Goal: Transaction & Acquisition: Purchase product/service

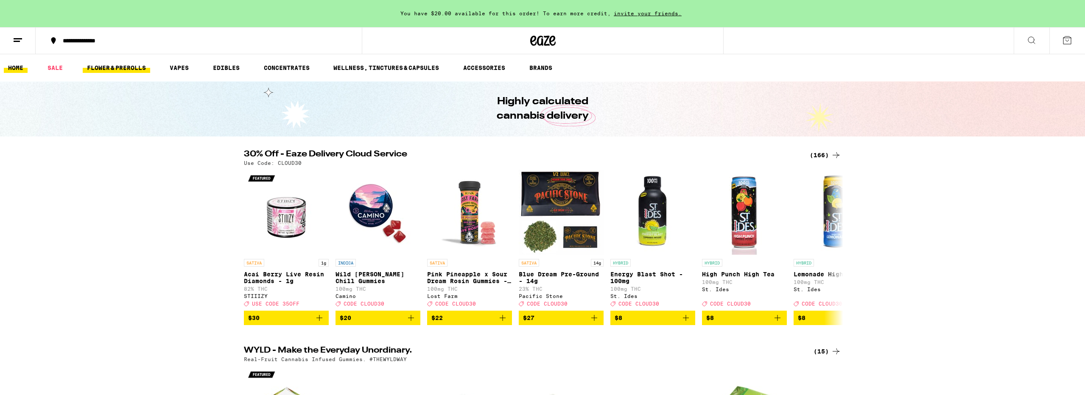
click at [123, 69] on link "FLOWER & PREROLLS" at bounding box center [116, 68] width 67 height 10
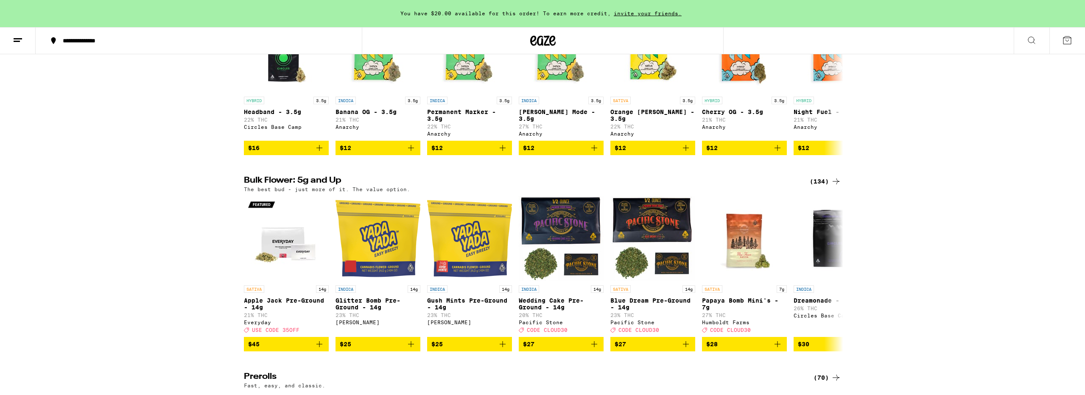
scroll to position [161, 0]
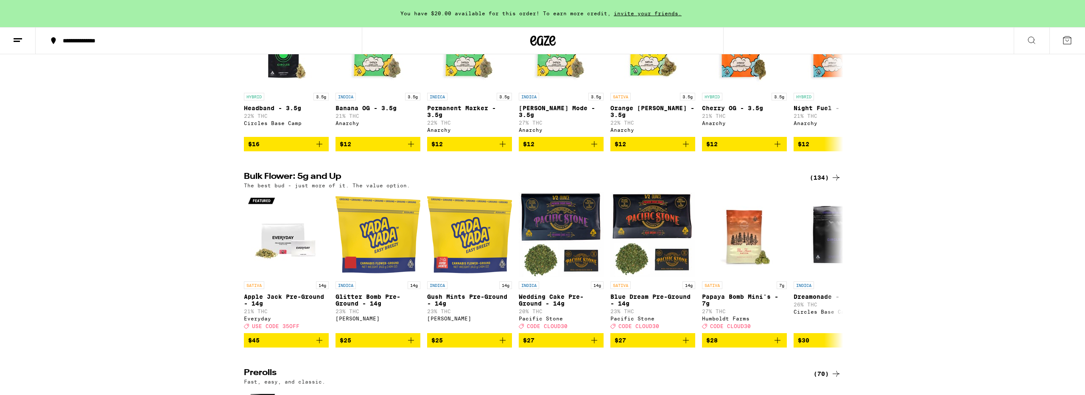
click at [819, 182] on div "(134)" at bounding box center [825, 178] width 31 height 10
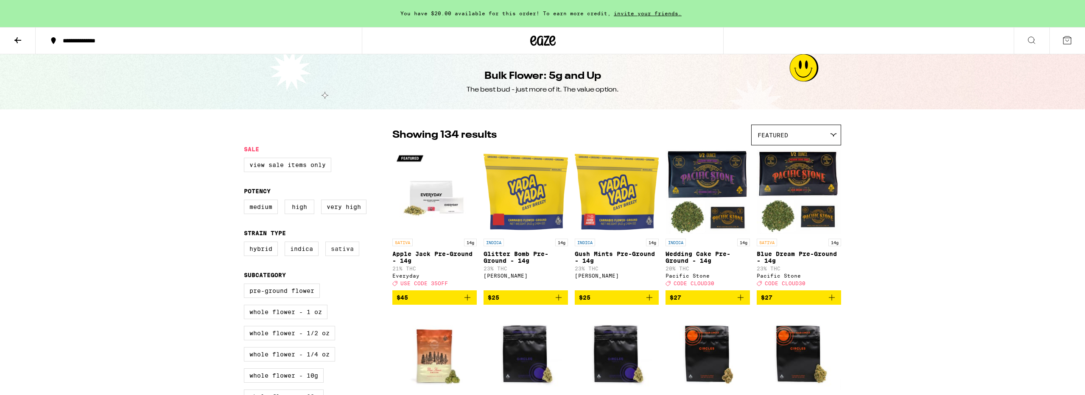
click at [338, 252] on label "Sativa" at bounding box center [342, 249] width 34 height 14
click at [246, 243] on input "Sativa" at bounding box center [246, 243] width 0 height 0
checkbox input "true"
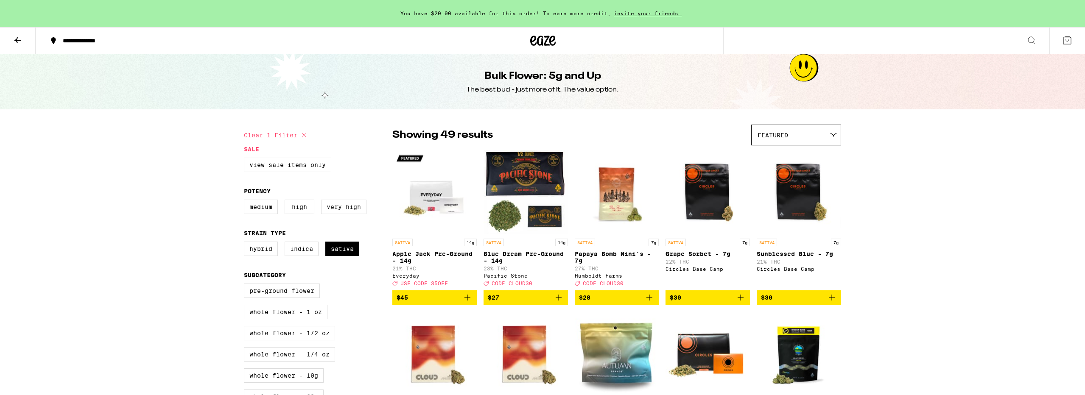
click at [349, 207] on label "Very High" at bounding box center [343, 207] width 45 height 14
click at [246, 201] on input "Very High" at bounding box center [246, 201] width 0 height 0
checkbox input "true"
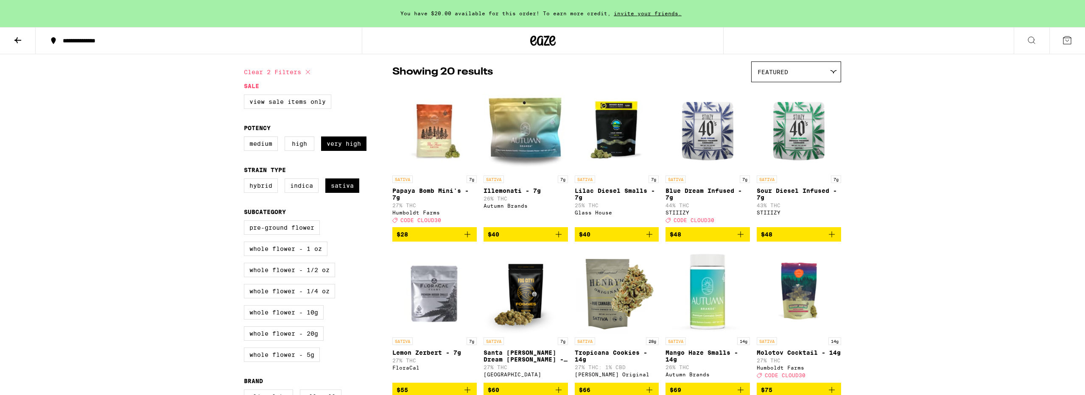
scroll to position [90, 0]
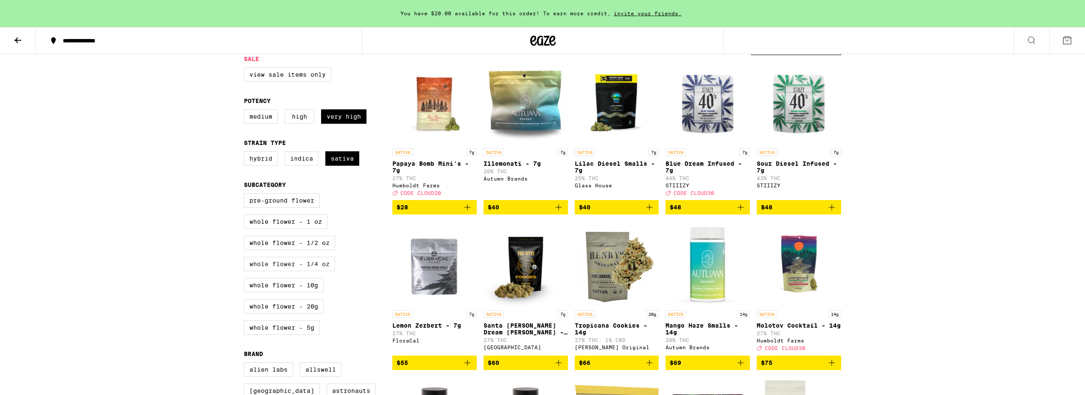
click at [319, 271] on label "Whole Flower - 1/4 oz" at bounding box center [289, 264] width 91 height 14
click at [246, 195] on input "Whole Flower - 1/4 oz" at bounding box center [246, 195] width 0 height 0
checkbox input "true"
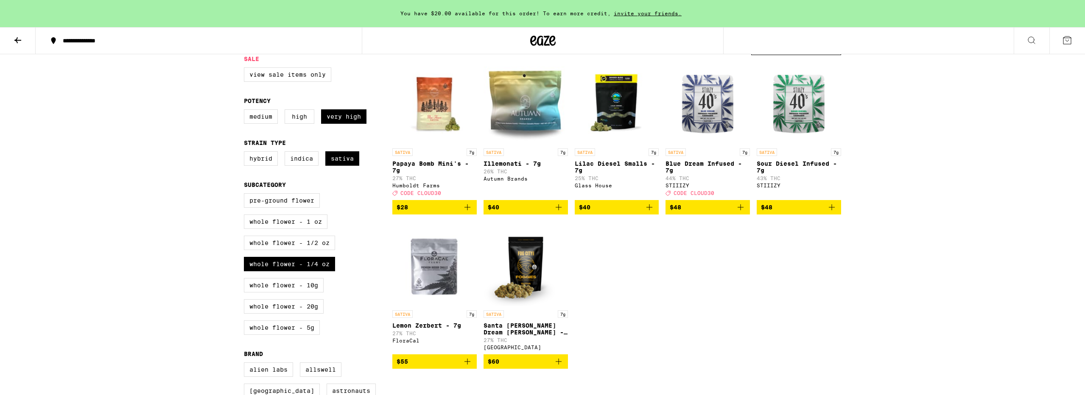
click at [317, 268] on label "Whole Flower - 1/4 oz" at bounding box center [289, 264] width 91 height 14
click at [319, 247] on label "Whole Flower - 1/2 oz" at bounding box center [289, 243] width 91 height 14
click at [246, 195] on input "Whole Flower - 1/2 oz" at bounding box center [246, 195] width 0 height 0
checkbox input "true"
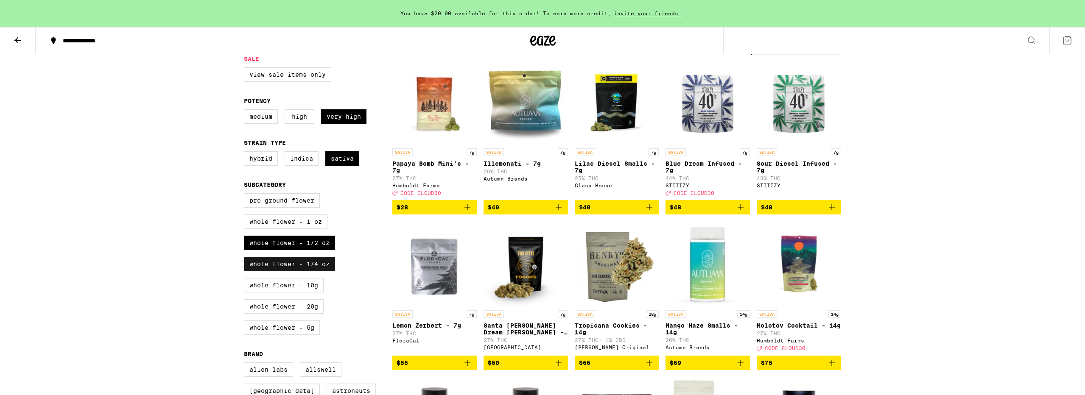
click at [309, 271] on label "Whole Flower - 1/4 oz" at bounding box center [289, 264] width 91 height 14
click at [246, 195] on input "Whole Flower - 1/4 oz" at bounding box center [246, 195] width 0 height 0
checkbox input "false"
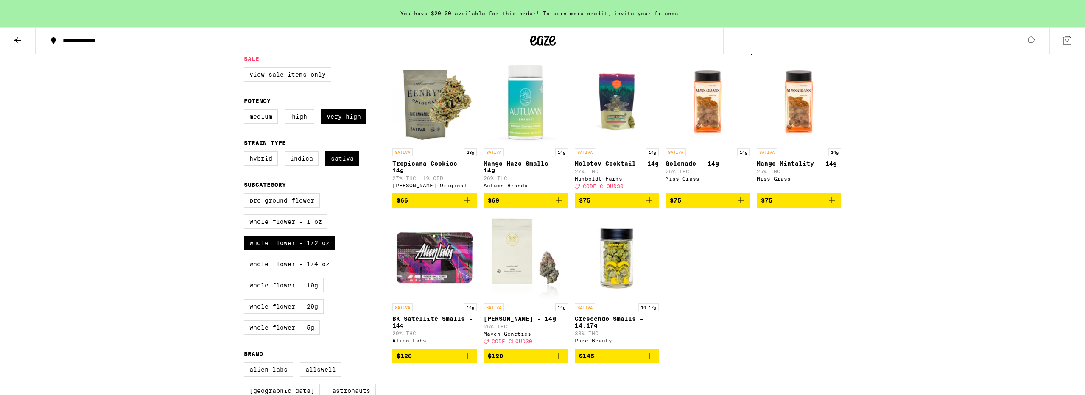
scroll to position [90, 0]
click at [650, 206] on icon "Add to bag" at bounding box center [649, 201] width 10 height 10
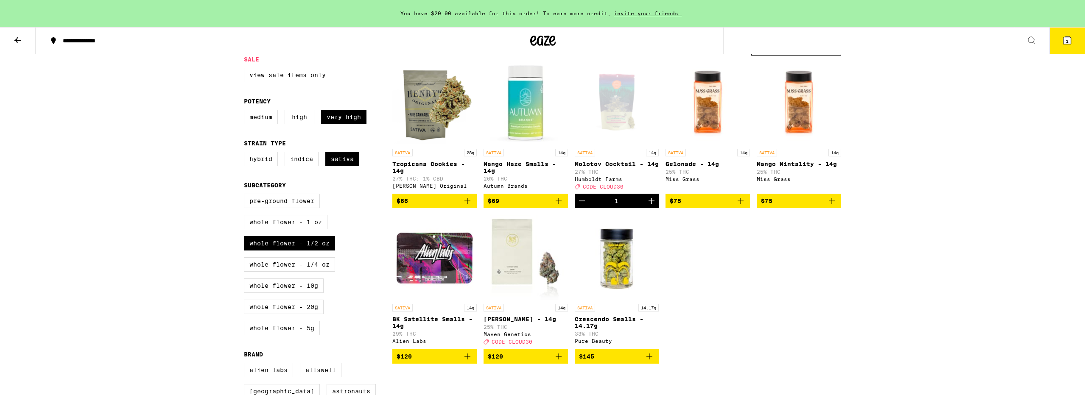
scroll to position [0, 0]
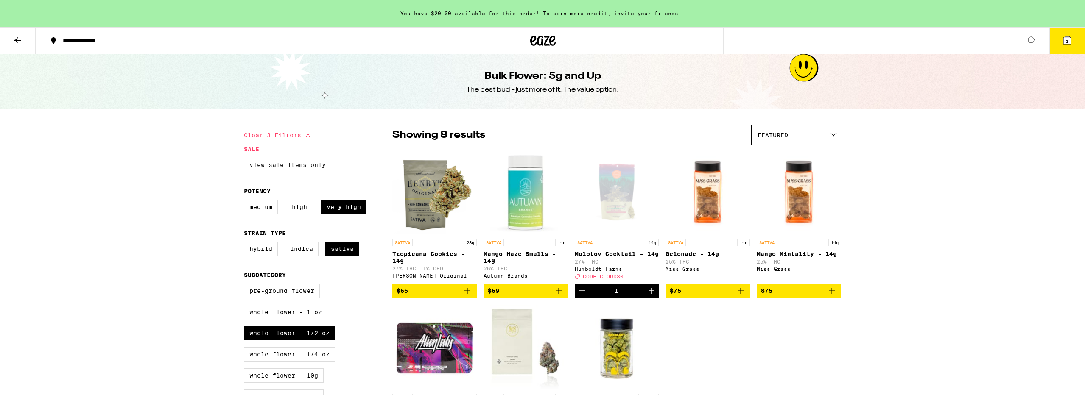
click at [274, 164] on label "View Sale Items Only" at bounding box center [287, 165] width 87 height 14
click at [246, 159] on input "View Sale Items Only" at bounding box center [246, 159] width 0 height 0
checkbox input "true"
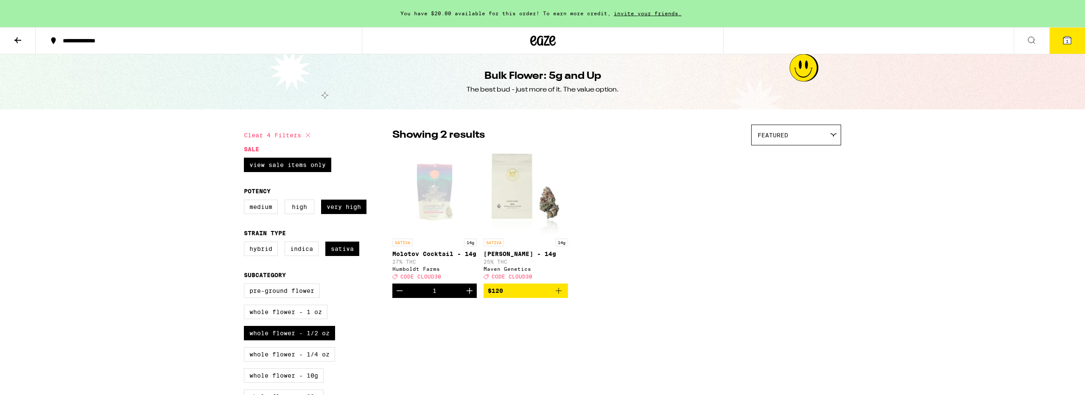
click at [15, 39] on icon at bounding box center [18, 40] width 10 height 10
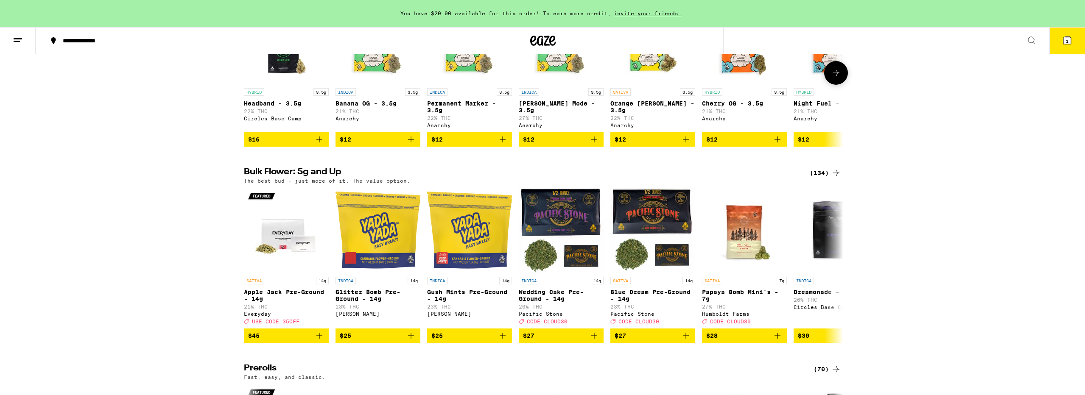
scroll to position [2, 0]
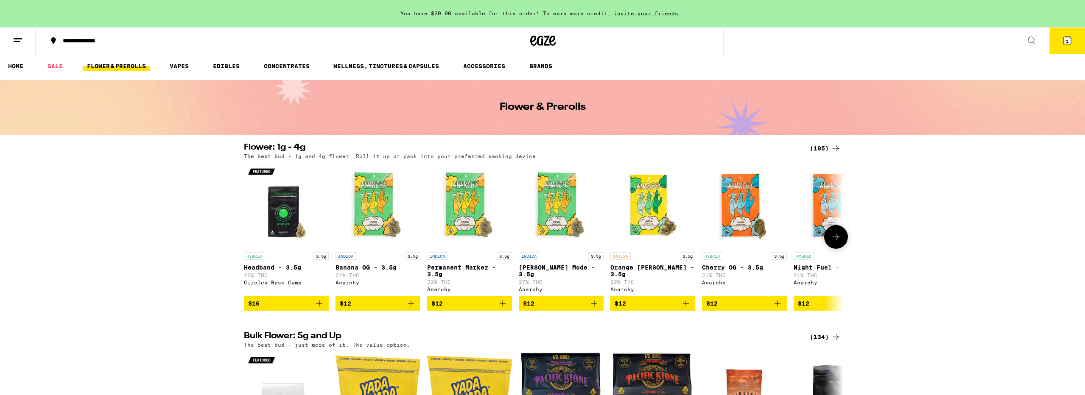
click at [239, 185] on div "HYBRID 3.5g Headband - 3.5g 22% THC Circles Base Camp $16 INDICA 3.5g Banana OG…" at bounding box center [542, 237] width 611 height 148
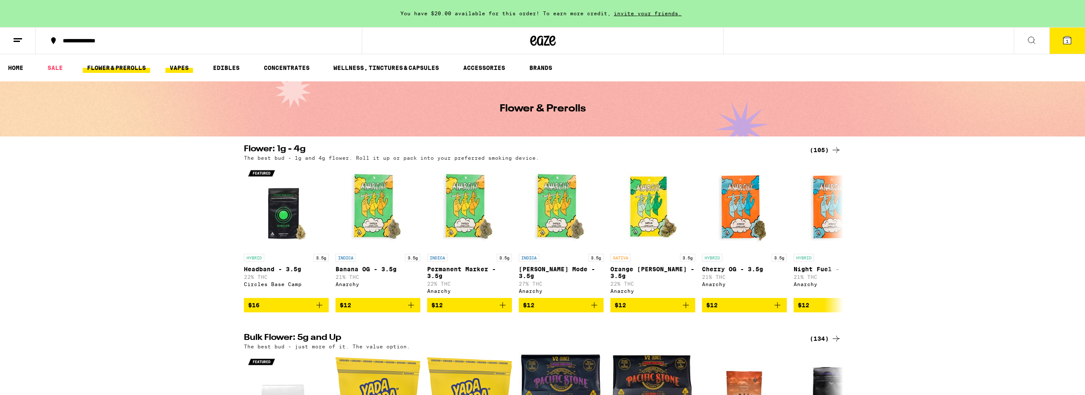
click at [185, 69] on link "VAPES" at bounding box center [179, 68] width 28 height 10
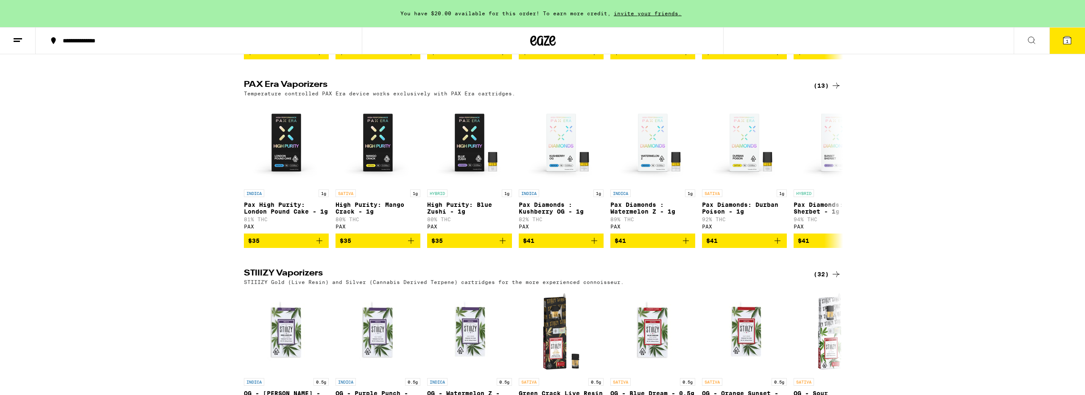
scroll to position [825, 0]
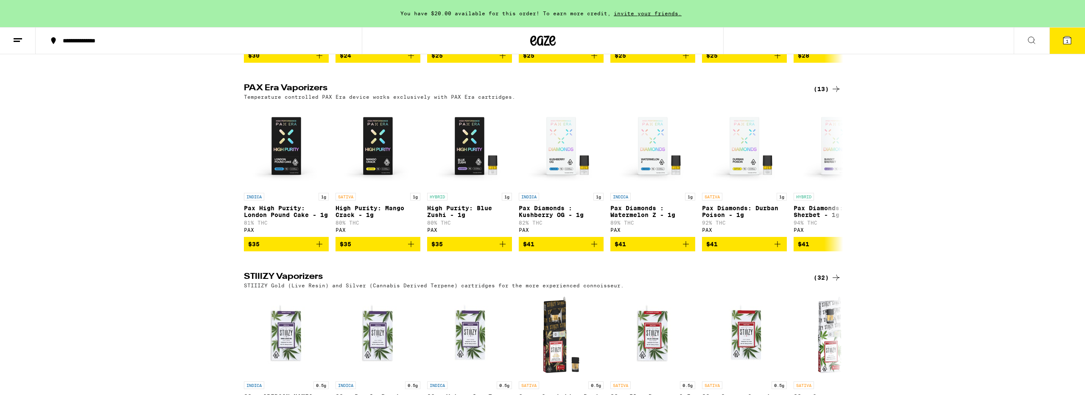
click at [831, 94] on icon at bounding box center [836, 89] width 10 height 10
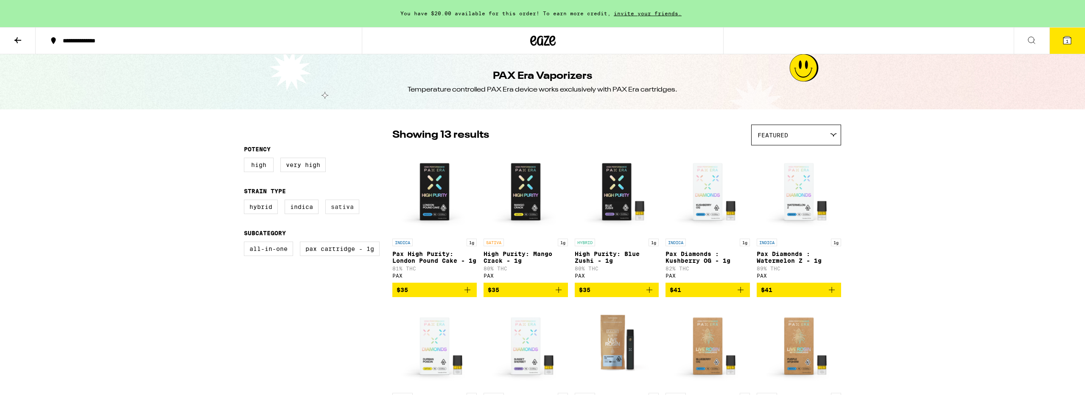
click at [352, 208] on label "Sativa" at bounding box center [342, 207] width 34 height 14
click at [246, 201] on input "Sativa" at bounding box center [246, 201] width 0 height 0
checkbox input "true"
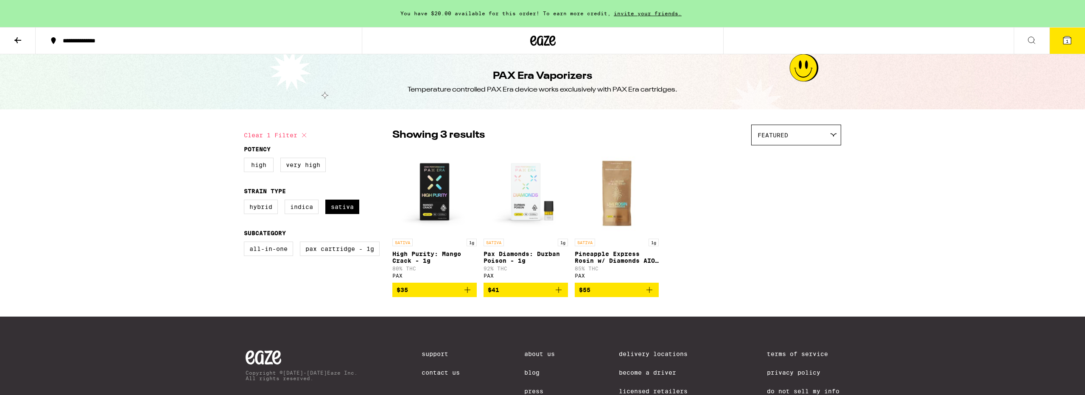
click at [647, 294] on icon "Add to bag" at bounding box center [649, 290] width 10 height 10
click at [1067, 39] on span "2" at bounding box center [1067, 41] width 3 height 5
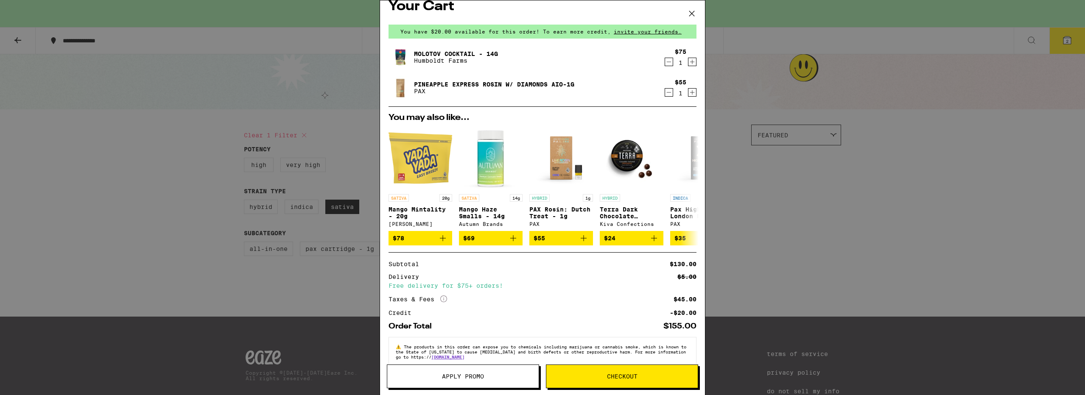
scroll to position [20, 0]
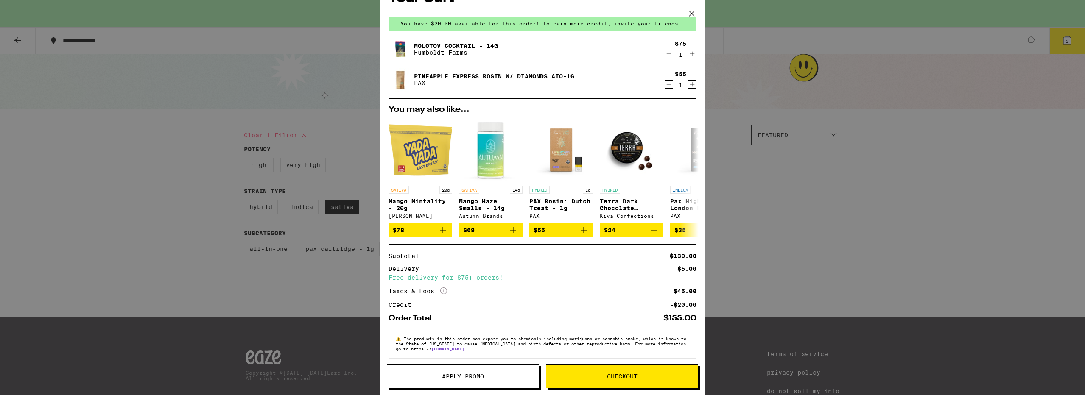
drag, startPoint x: 242, startPoint y: 105, endPoint x: 184, endPoint y: 80, distance: 62.7
click at [240, 103] on div "Your Cart You have $20.00 available for this order! To earn more credit, invite…" at bounding box center [542, 197] width 1085 height 395
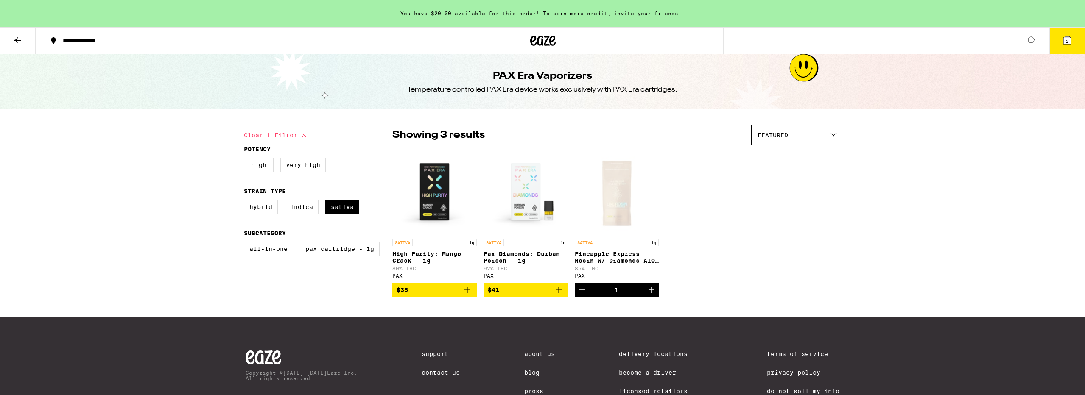
click at [523, 42] on div at bounding box center [542, 40] width 361 height 27
click at [531, 40] on icon at bounding box center [542, 40] width 25 height 15
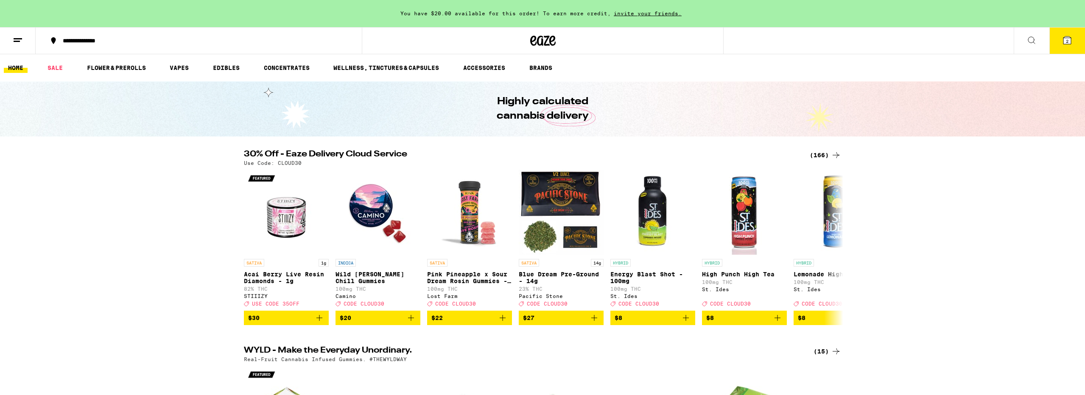
click at [1076, 38] on button "2" at bounding box center [1067, 41] width 36 height 26
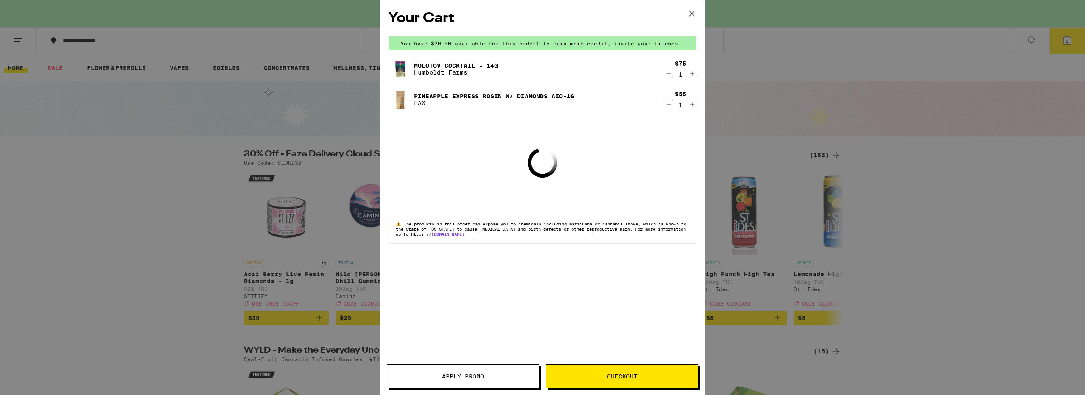
click at [443, 367] on button "Apply Promo" at bounding box center [463, 377] width 152 height 24
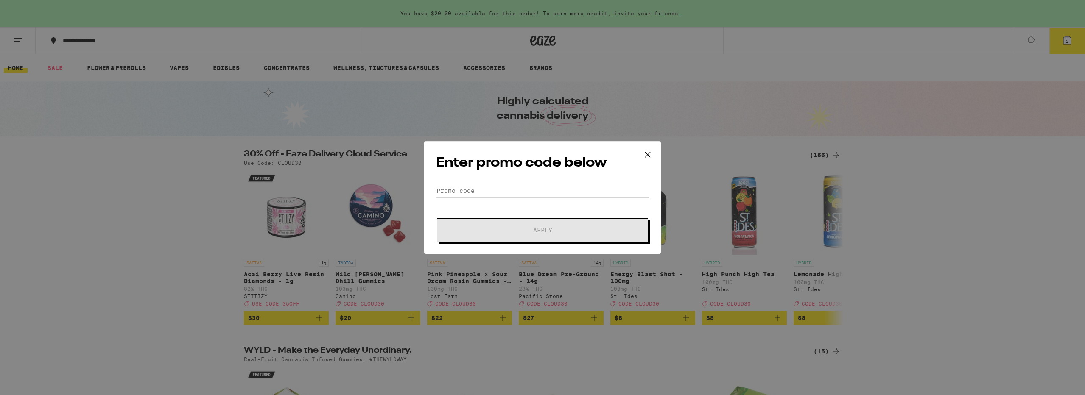
click at [486, 192] on input "Promo Code" at bounding box center [542, 190] width 213 height 13
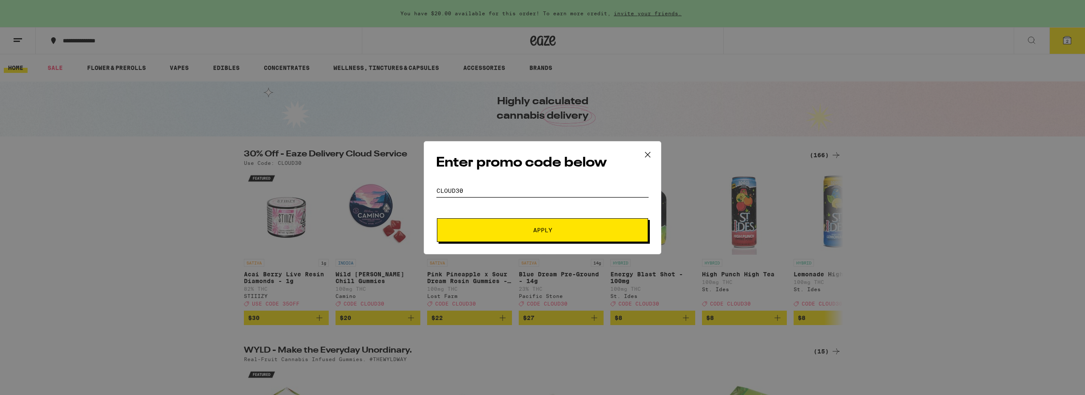
type input "CLOUD30"
click at [550, 231] on span "Apply" at bounding box center [542, 230] width 19 height 6
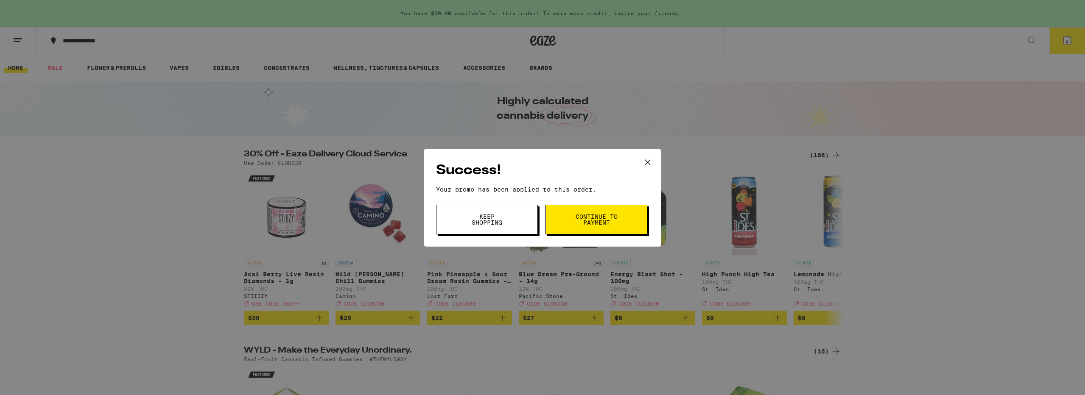
click at [607, 216] on span "Continue to payment" at bounding box center [596, 220] width 43 height 12
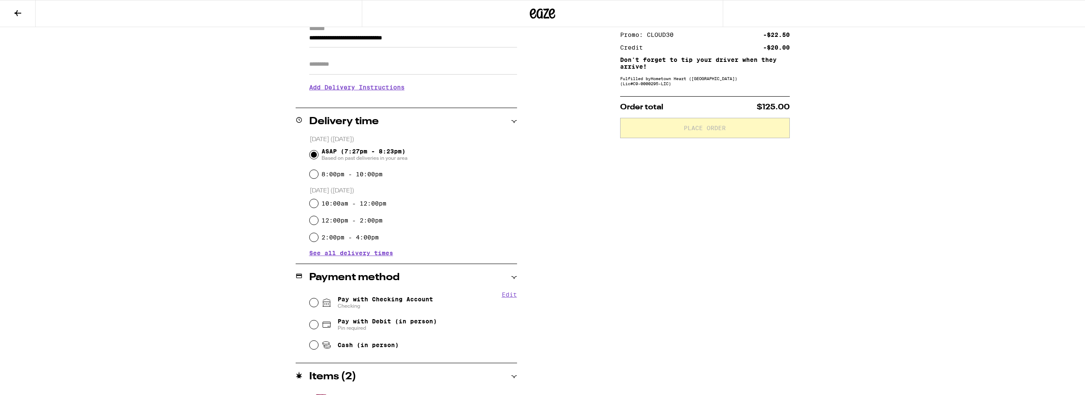
scroll to position [151, 0]
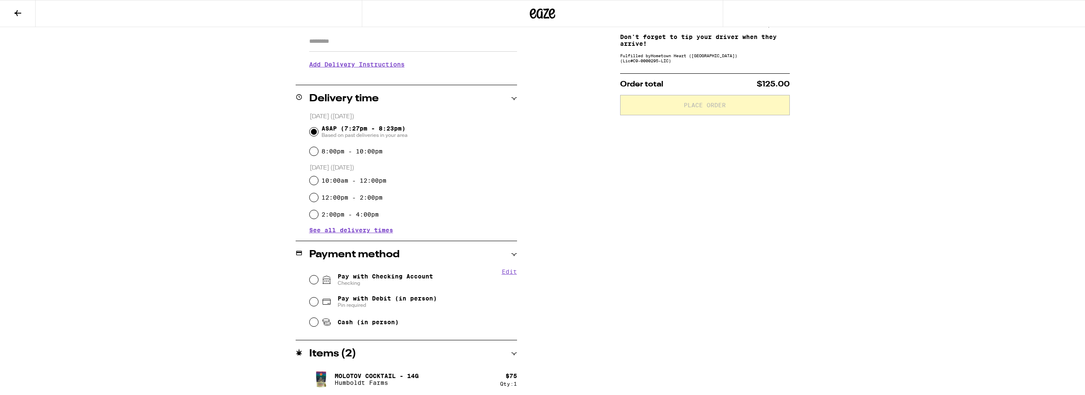
click at [375, 275] on span "Pay with Checking Account Checking" at bounding box center [385, 280] width 95 height 14
click at [318, 276] on input "Pay with Checking Account Checking" at bounding box center [314, 280] width 8 height 8
radio input "true"
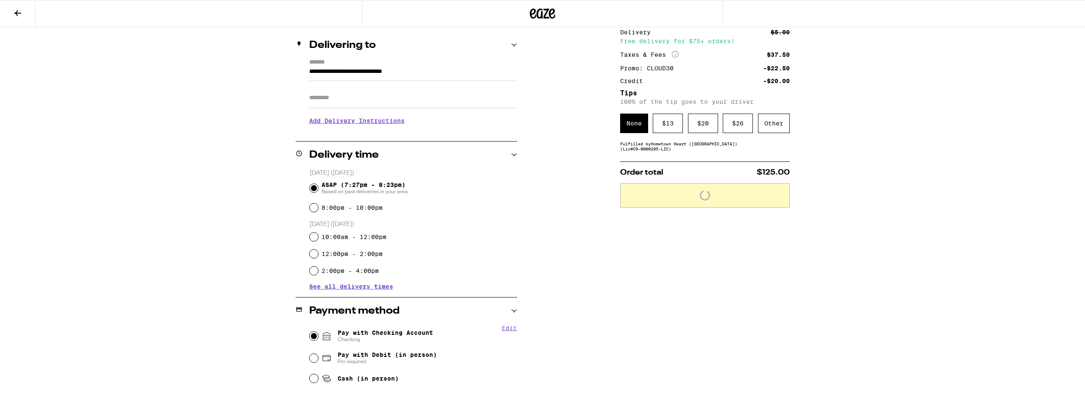
scroll to position [85, 0]
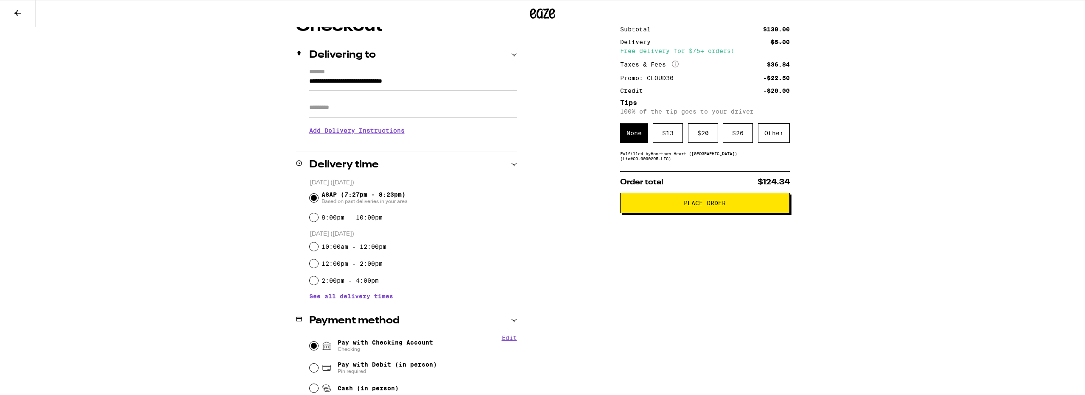
click at [661, 132] on div "$ 13" at bounding box center [668, 133] width 30 height 20
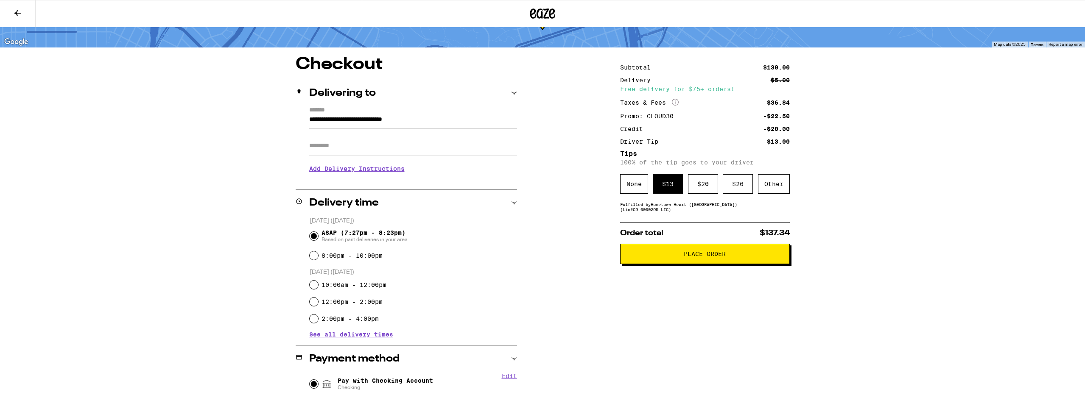
scroll to position [212, 0]
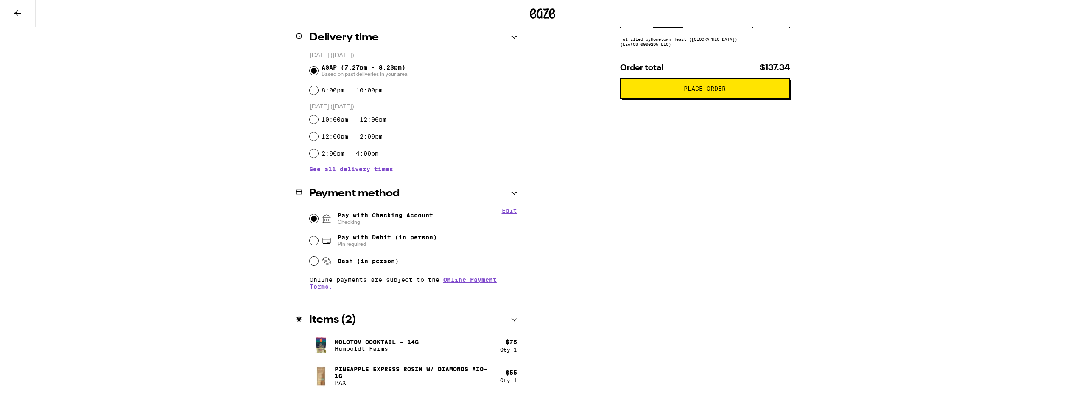
click at [767, 299] on div "Subtotal $130.00 Delivery $5.00 Free delivery for $75+ orders! Taxes & Fees Mor…" at bounding box center [705, 143] width 170 height 505
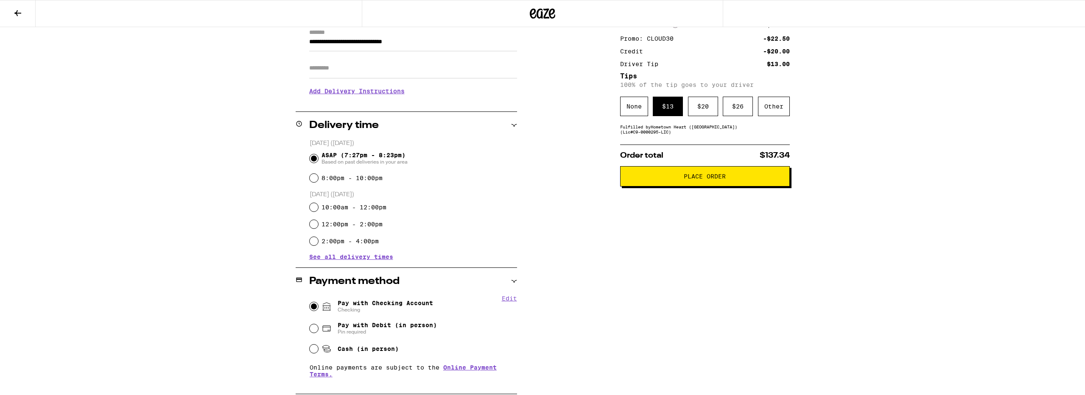
scroll to position [109, 0]
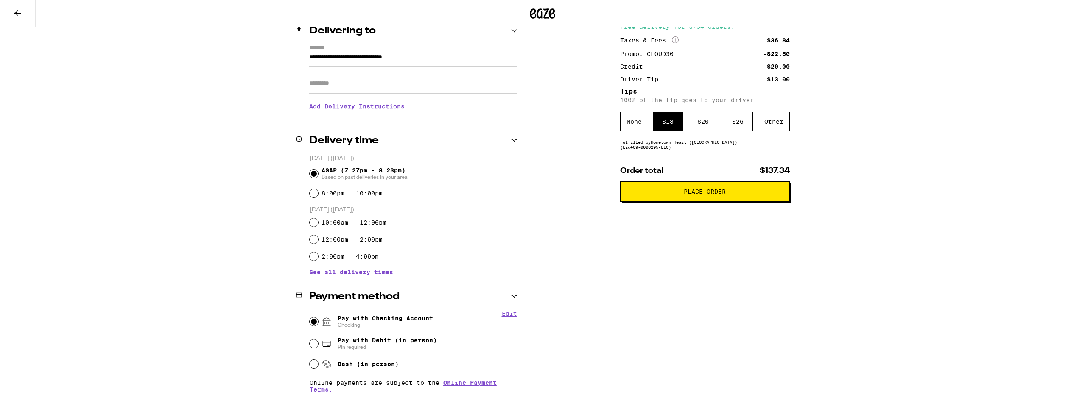
click at [711, 194] on span "Place Order" at bounding box center [705, 192] width 42 height 6
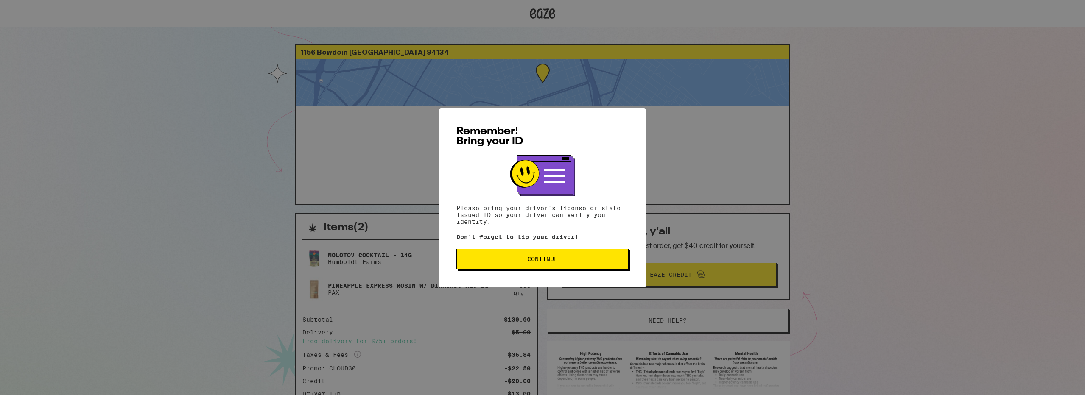
click at [560, 265] on button "Continue" at bounding box center [542, 259] width 172 height 20
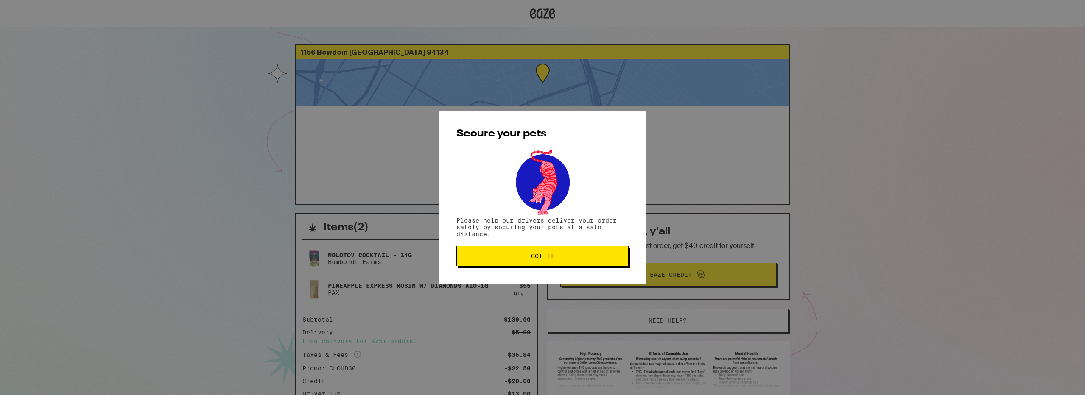
click at [570, 263] on button "Got it" at bounding box center [542, 256] width 172 height 20
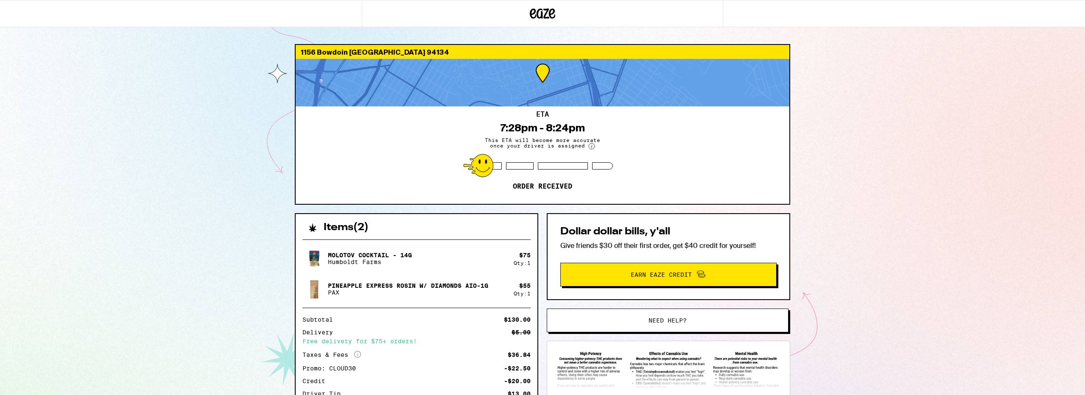
click at [929, 195] on div "[STREET_ADDRESS] 7:28pm - 8:24pm This ETA will become more accurate once your d…" at bounding box center [542, 232] width 1085 height 464
click at [242, 176] on div "[STREET_ADDRESS] 7:28pm - 8:24pm This ETA will become more accurate once your d…" at bounding box center [542, 232] width 1085 height 464
drag, startPoint x: 172, startPoint y: 134, endPoint x: 176, endPoint y: 128, distance: 7.1
click at [176, 129] on div "[STREET_ADDRESS] 7:28pm - 8:24pm This ETA will become more accurate once your d…" at bounding box center [542, 232] width 1085 height 464
drag, startPoint x: 877, startPoint y: 126, endPoint x: 887, endPoint y: 118, distance: 12.7
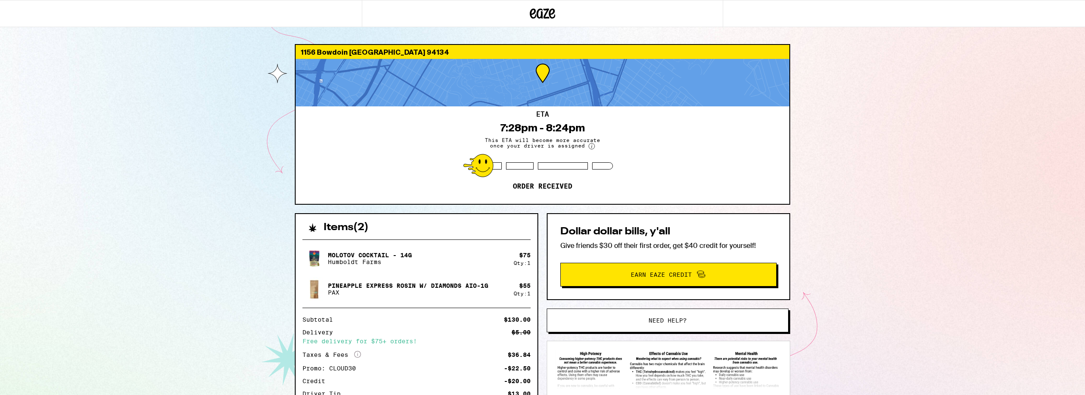
click at [880, 123] on div "[STREET_ADDRESS] 7:28pm - 8:24pm This ETA will become more accurate once your d…" at bounding box center [542, 232] width 1085 height 464
